Goal: Task Accomplishment & Management: Use online tool/utility

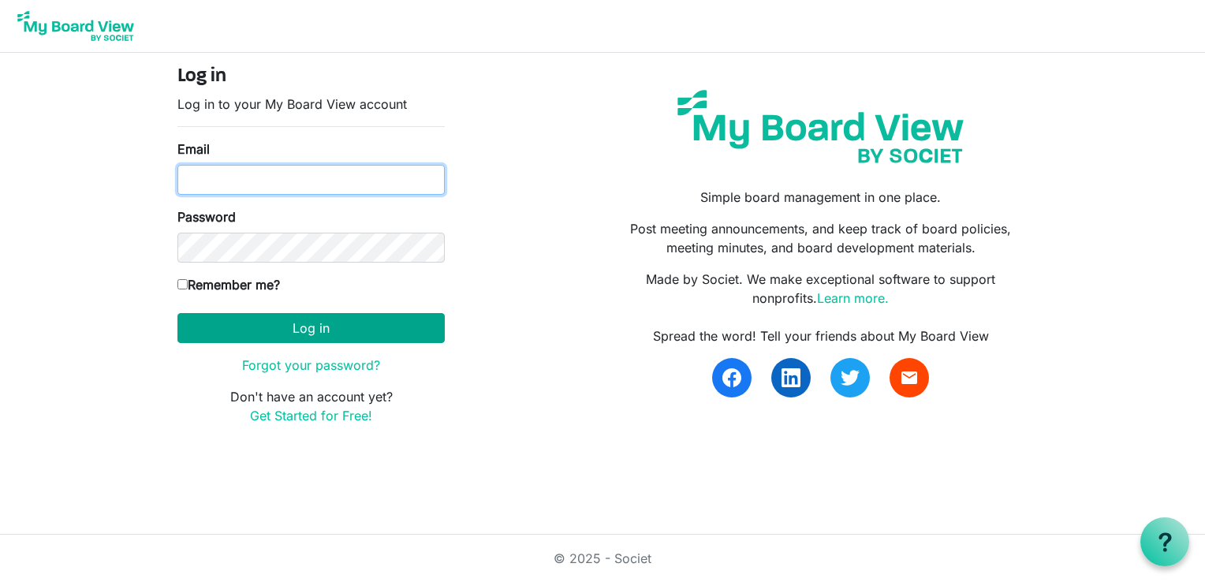
type input "[EMAIL_ADDRESS][DOMAIN_NAME]"
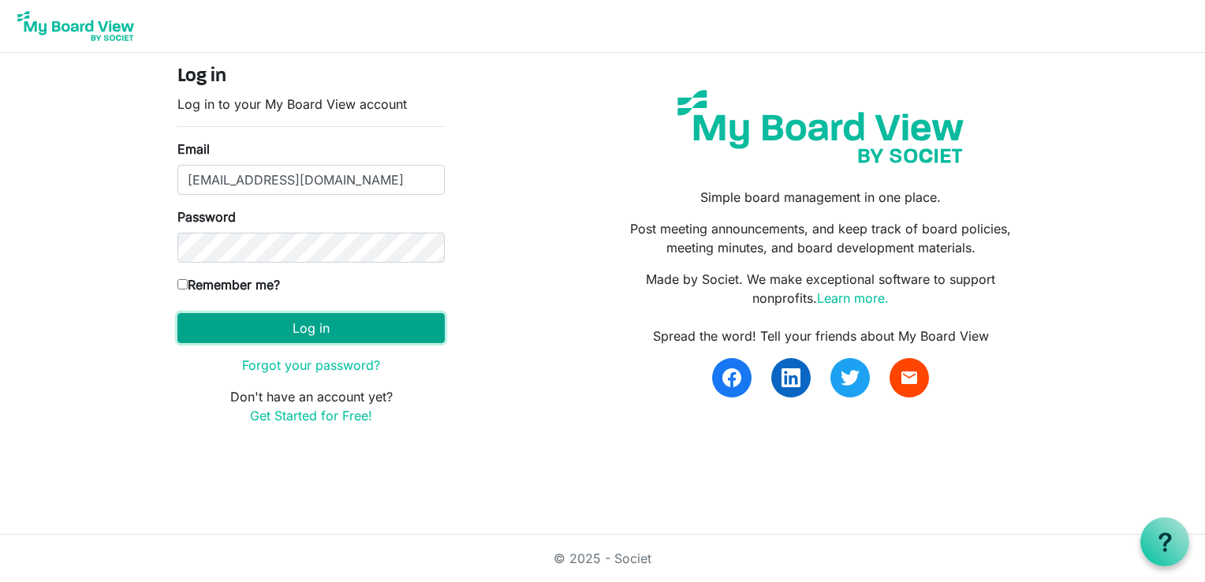
click at [301, 328] on button "Log in" at bounding box center [310, 328] width 267 height 30
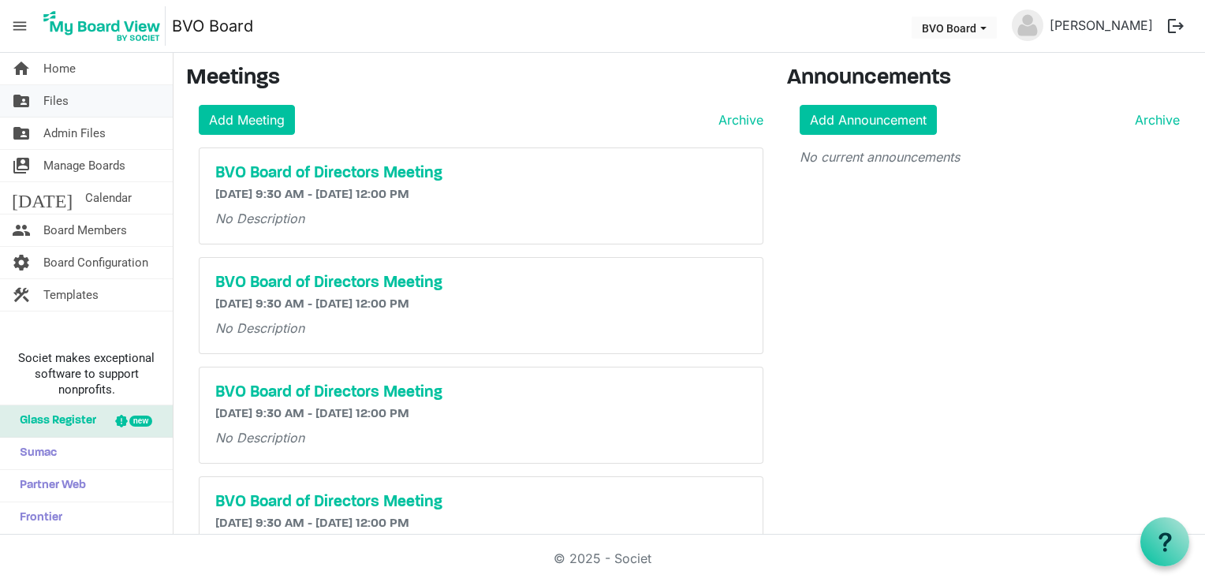
click at [64, 109] on span "Files" at bounding box center [55, 101] width 25 height 32
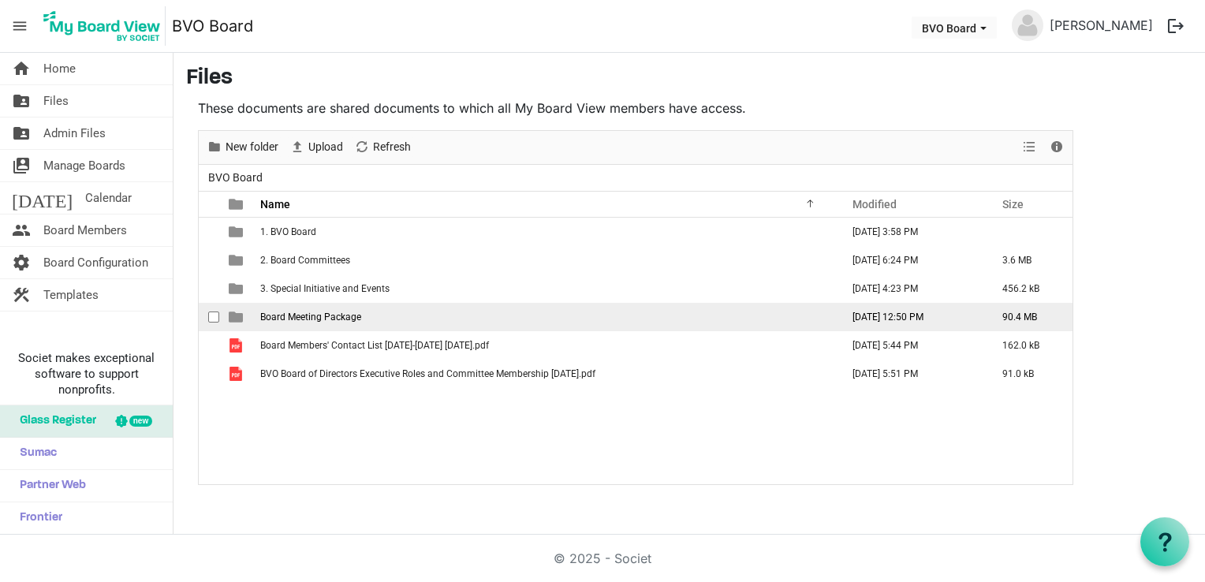
click at [287, 308] on td "Board Meeting Package" at bounding box center [546, 317] width 580 height 28
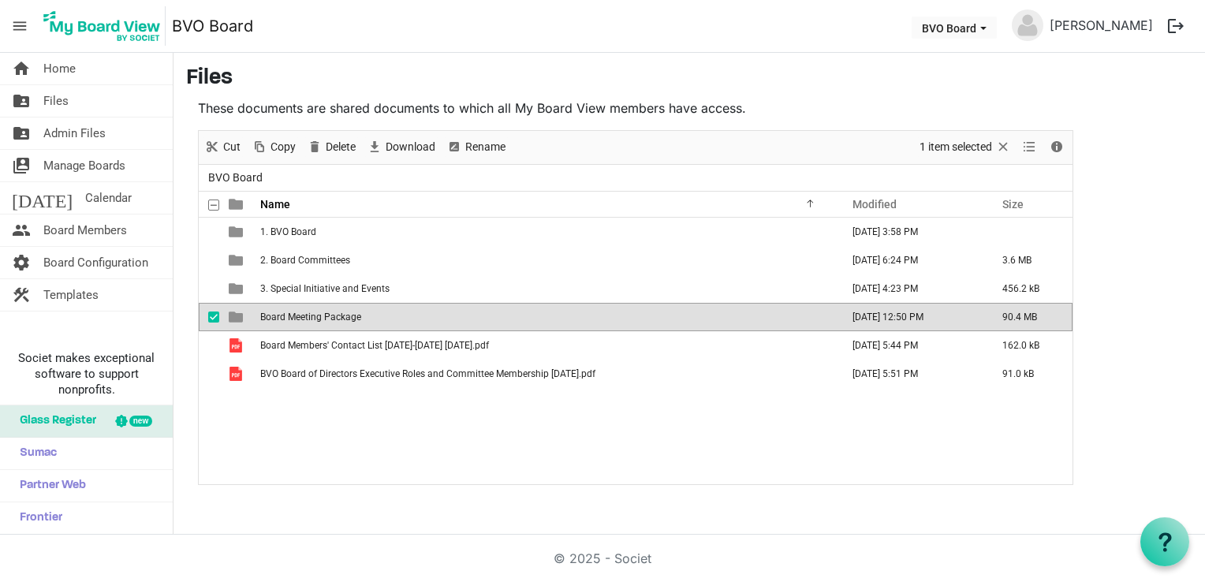
click at [287, 308] on td "Board Meeting Package" at bounding box center [546, 317] width 580 height 28
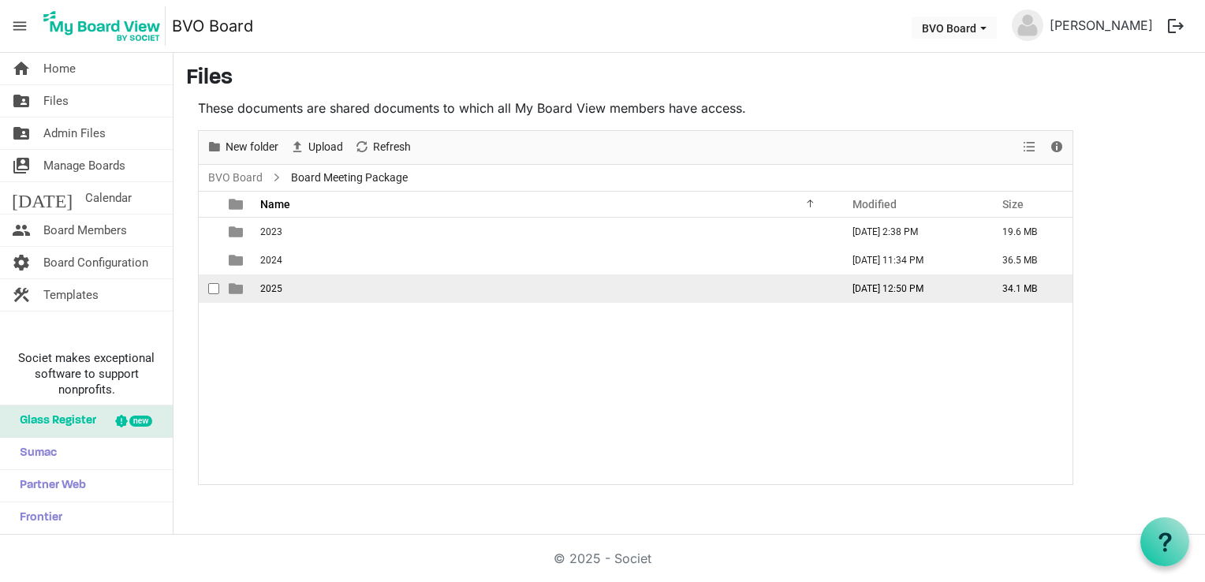
click at [284, 284] on td "2025" at bounding box center [546, 288] width 580 height 28
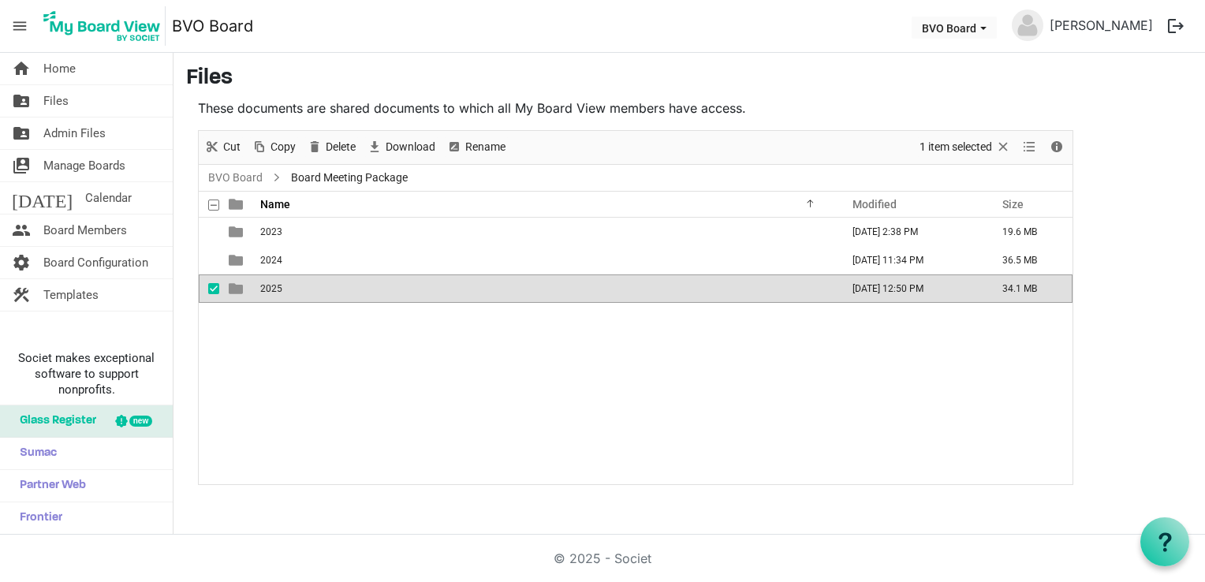
click at [284, 284] on td "2025" at bounding box center [546, 288] width 580 height 28
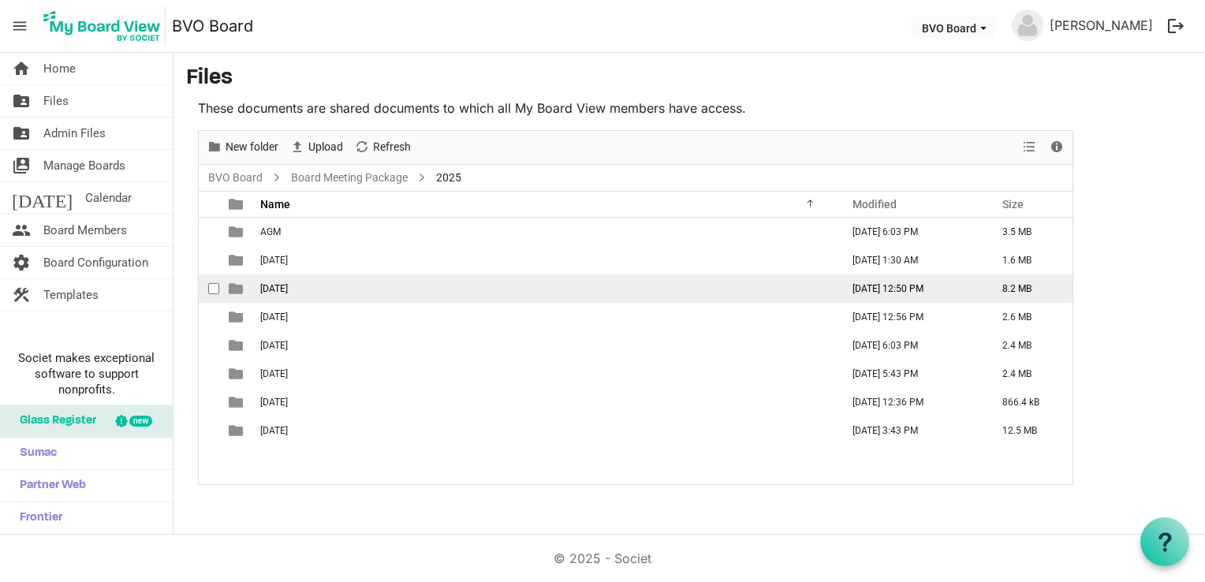
click at [288, 286] on span "August 28, 2025" at bounding box center [274, 288] width 28 height 11
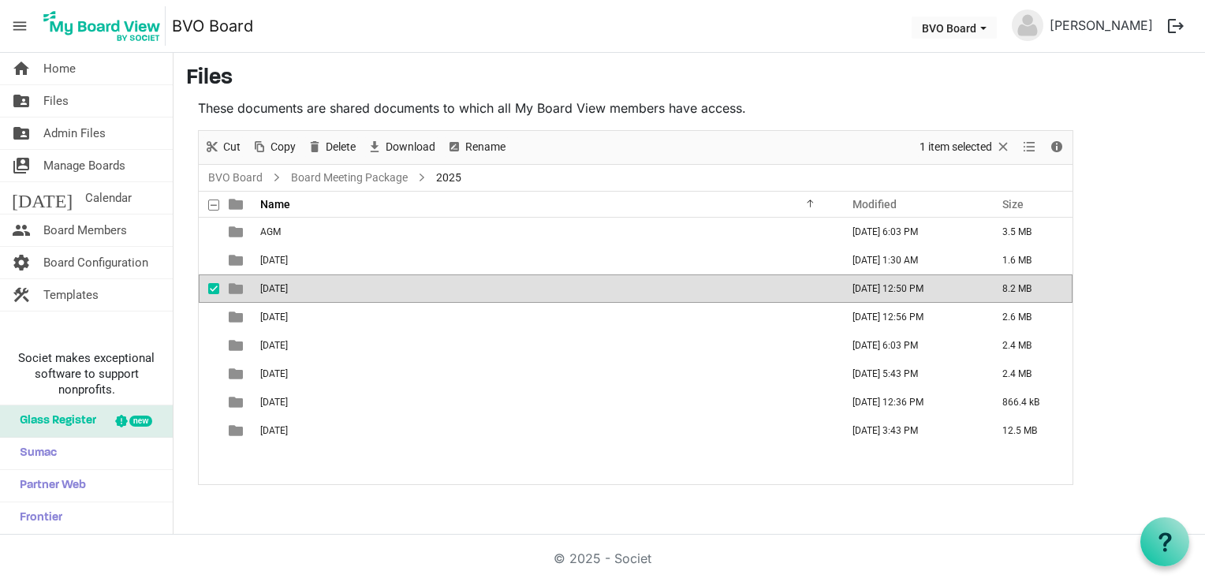
click at [288, 286] on span "August 28, 2025" at bounding box center [274, 288] width 28 height 11
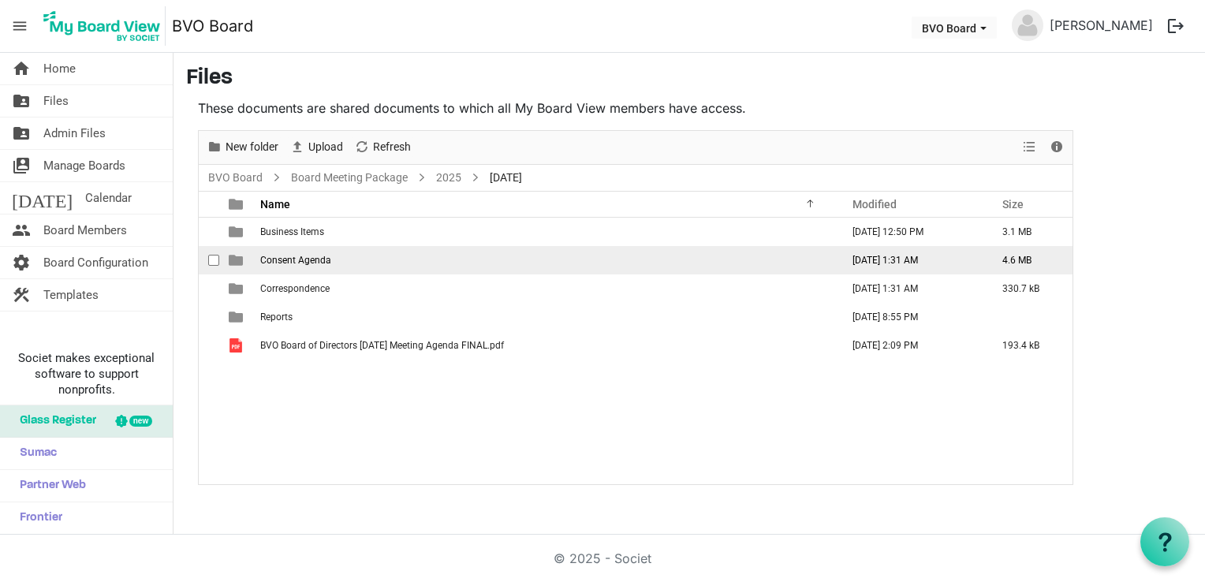
click at [312, 265] on td "Consent Agenda" at bounding box center [546, 260] width 580 height 28
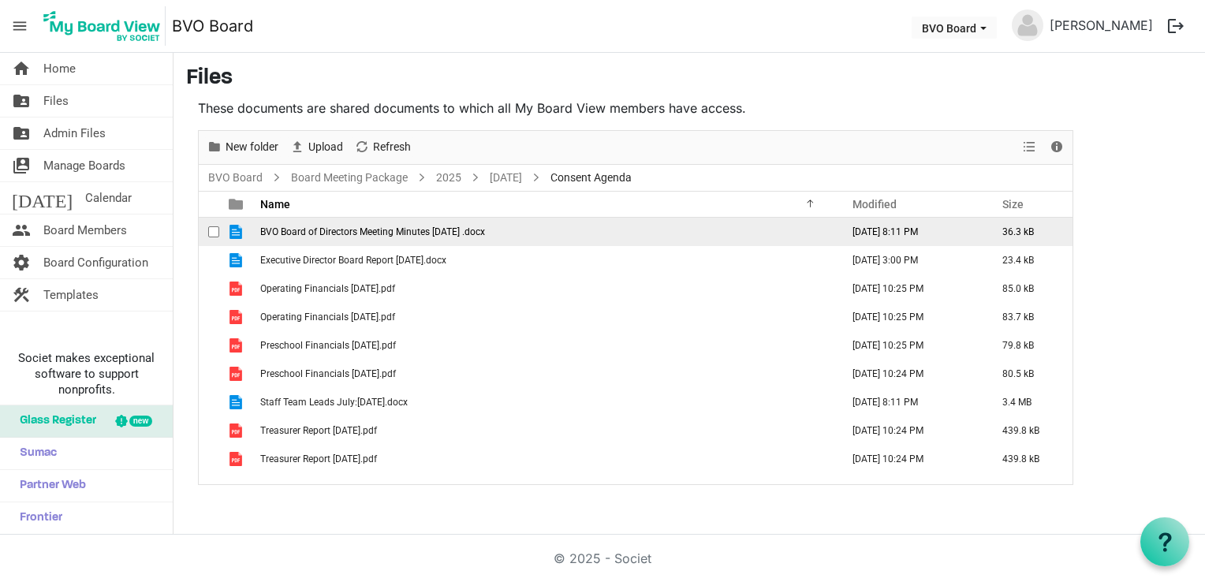
click at [347, 239] on td "BVO Board of Directors Meeting Minutes June 26th, 2025 .docx" at bounding box center [546, 232] width 580 height 28
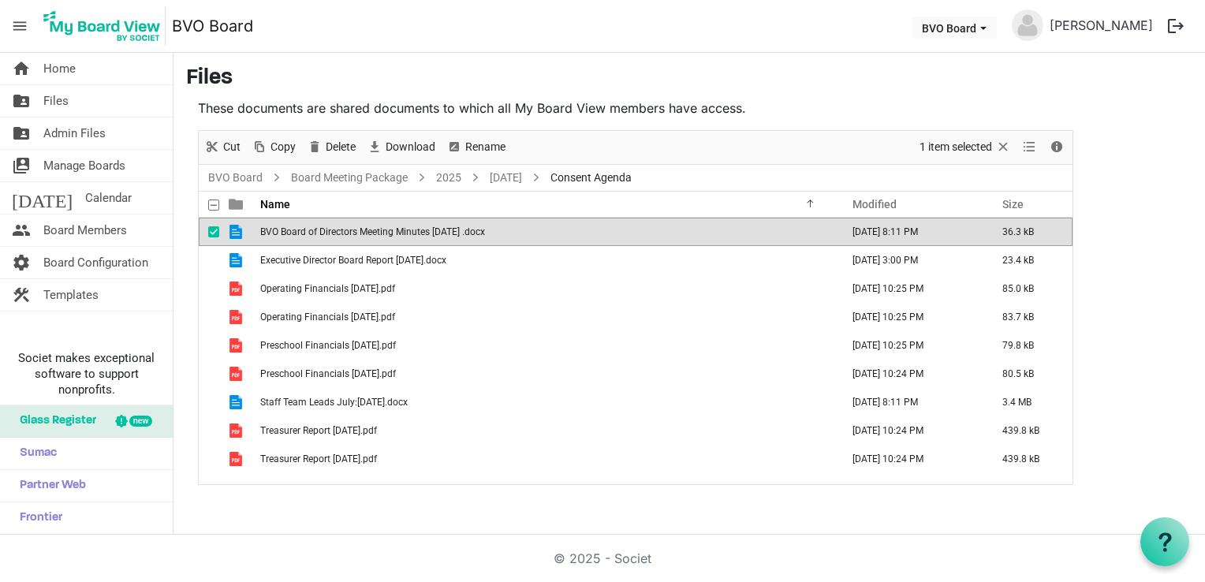
click at [347, 239] on td "BVO Board of Directors Meeting Minutes June 26th, 2025 .docx" at bounding box center [546, 232] width 580 height 28
